Goal: Task Accomplishment & Management: Use online tool/utility

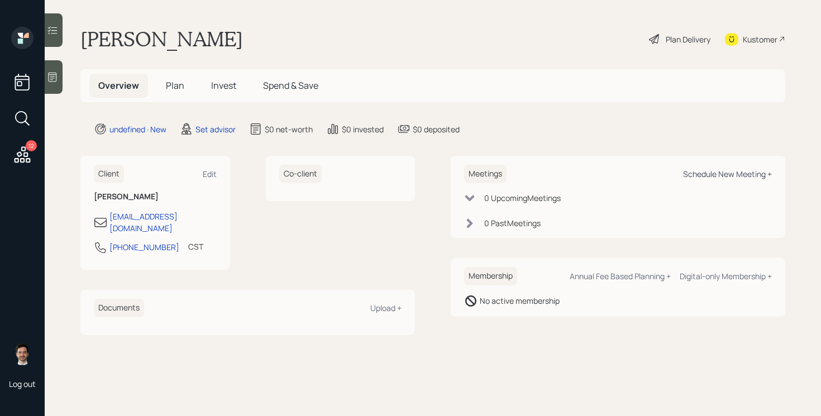
click at [712, 172] on div "Schedule New Meeting +" at bounding box center [727, 174] width 89 height 11
select select "round-[PERSON_NAME]"
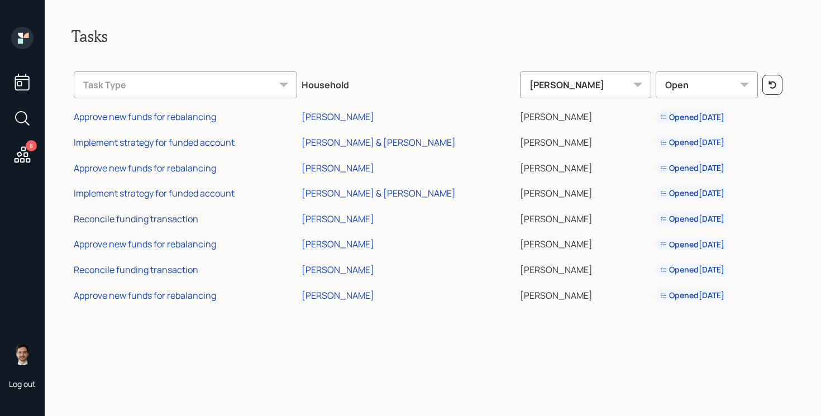
click at [173, 221] on div "Reconcile funding transaction" at bounding box center [136, 219] width 125 height 12
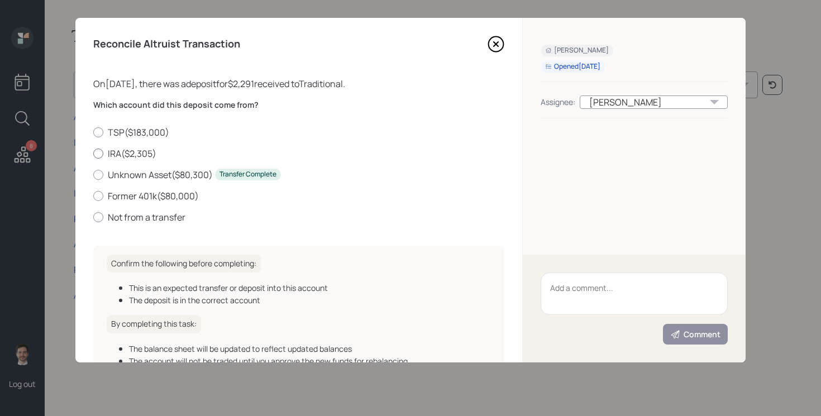
click at [142, 153] on label "IRA ( $2,305 )" at bounding box center [298, 154] width 411 height 12
click at [93, 153] on input "IRA ( $2,305 )" at bounding box center [93, 153] width 1 height 1
radio input "true"
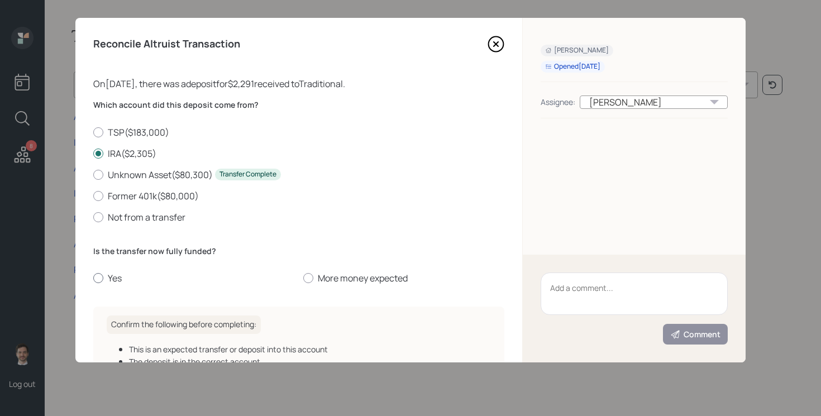
click at [112, 276] on label "Yes" at bounding box center [193, 278] width 201 height 12
click at [93, 278] on input "Yes" at bounding box center [93, 278] width 1 height 1
radio input "true"
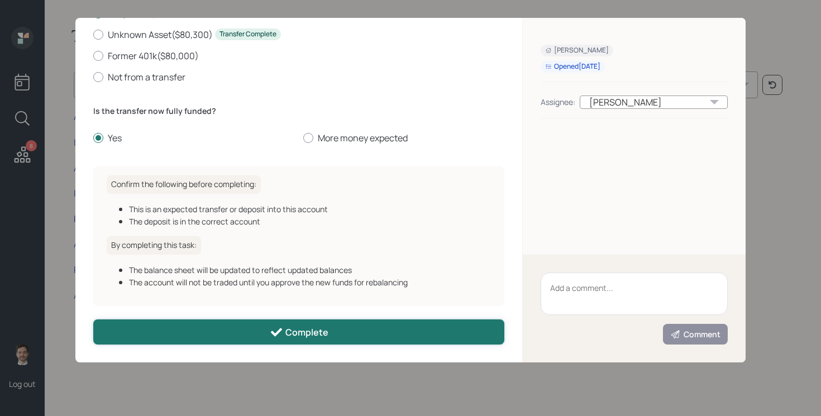
click at [368, 336] on button "Complete" at bounding box center [298, 332] width 411 height 25
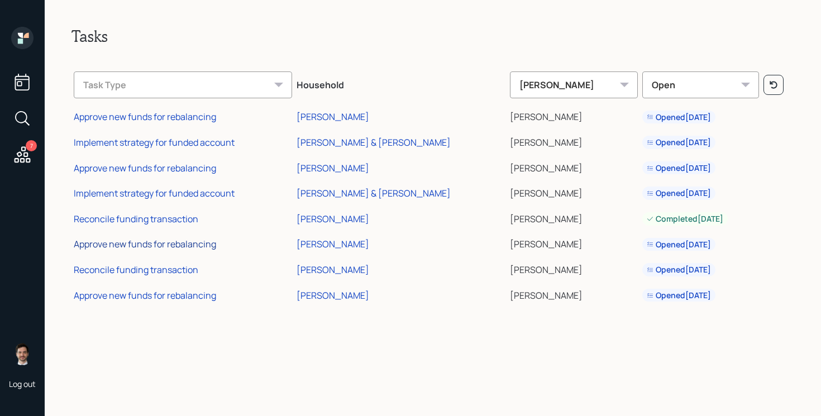
click at [180, 246] on div "Approve new funds for rebalancing" at bounding box center [145, 244] width 142 height 12
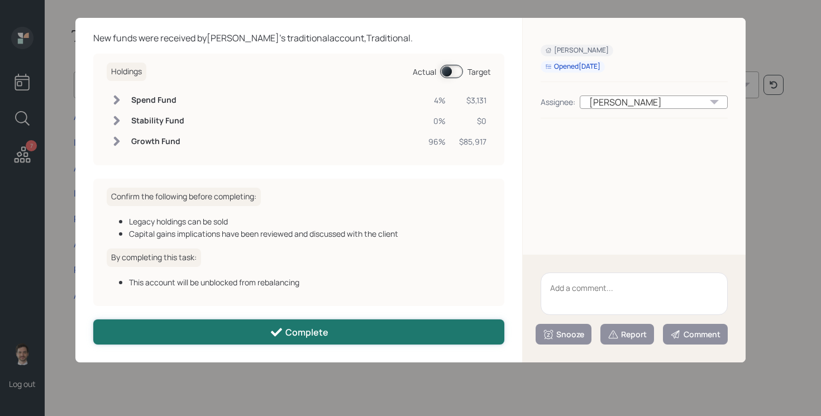
click at [260, 332] on button "Complete" at bounding box center [298, 332] width 411 height 25
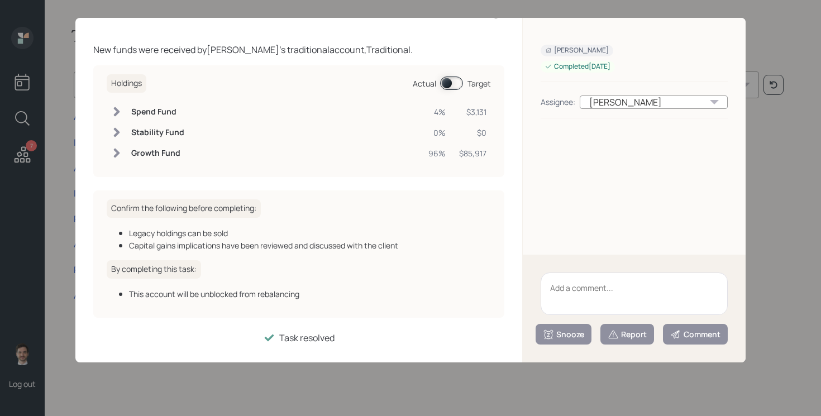
scroll to position [34, 0]
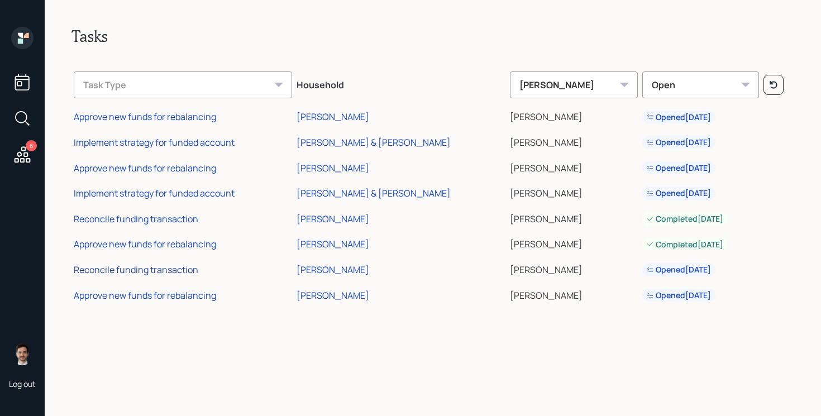
click at [161, 267] on div "Reconcile funding transaction" at bounding box center [136, 270] width 125 height 12
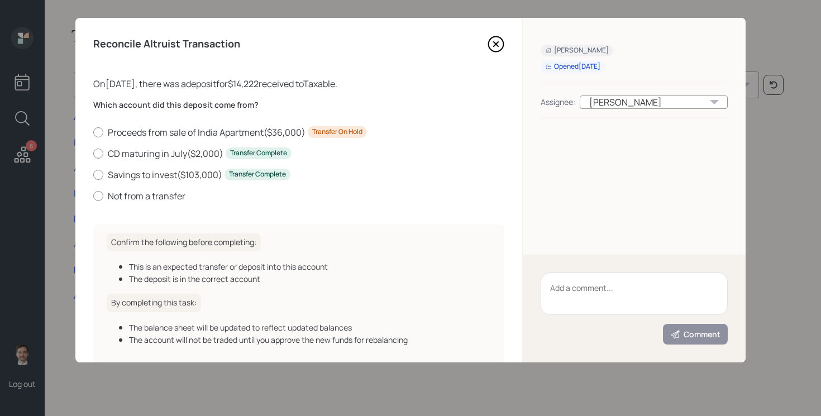
click at [498, 45] on icon at bounding box center [496, 44] width 17 height 17
